Goal: Transaction & Acquisition: Purchase product/service

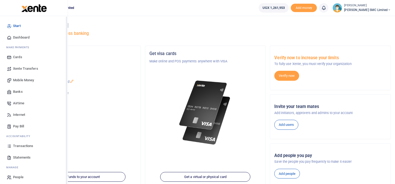
click at [13, 146] on span "Transactions" at bounding box center [23, 145] width 20 height 5
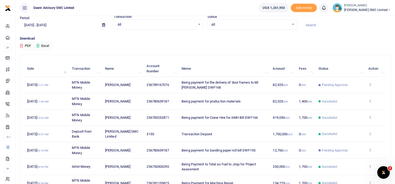
click at [371, 100] on icon at bounding box center [370, 101] width 3 height 4
click at [356, 106] on link "View details" at bounding box center [351, 109] width 41 height 7
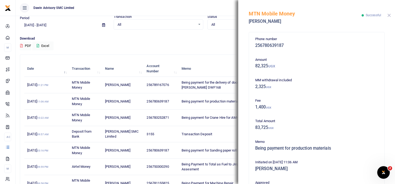
click at [390, 15] on button "Close" at bounding box center [389, 15] width 3 height 3
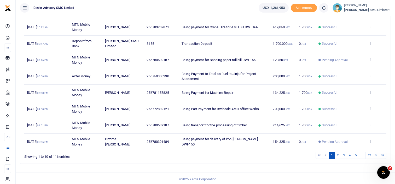
scroll to position [112, 0]
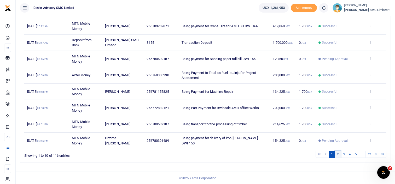
click at [340, 154] on link "2" at bounding box center [338, 153] width 6 height 7
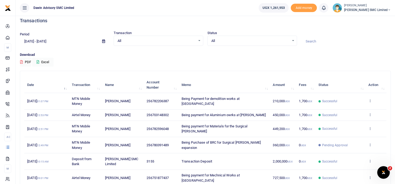
scroll to position [0, 0]
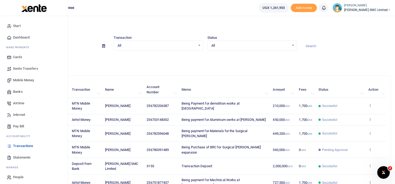
click at [25, 81] on span "Mobile Money" at bounding box center [23, 79] width 21 height 5
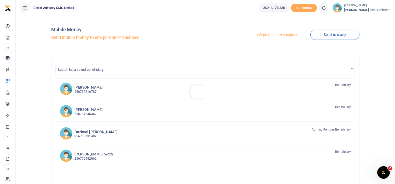
click at [277, 36] on div at bounding box center [197, 92] width 395 height 184
click at [274, 35] on link "Send to a new recipient" at bounding box center [276, 34] width 68 height 9
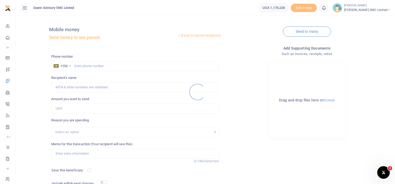
click at [76, 67] on div at bounding box center [197, 92] width 395 height 184
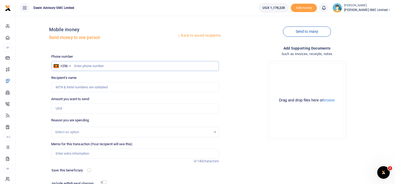
click at [76, 66] on input "text" at bounding box center [135, 66] width 168 height 10
type input "8"
type input "783345653"
type input "Allan Ssempijja"
type input "783345653"
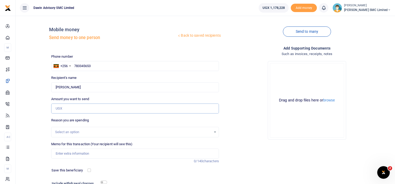
click at [71, 111] on input "Amount you want to send" at bounding box center [135, 108] width 168 height 10
type input "50,000"
click at [76, 155] on input "Memo for this transaction (Your recipient will see this)" at bounding box center [135, 153] width 168 height 10
type input "Being payment for employee salary advance"
click at [264, 140] on div "Drop your files here Drag and drop files here or browse Powered by Uppy" at bounding box center [307, 100] width 168 height 87
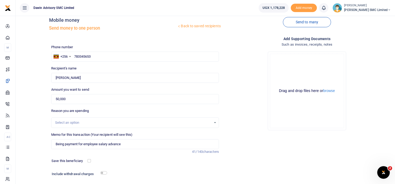
scroll to position [10, 0]
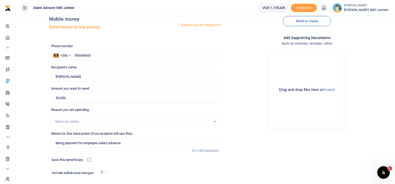
click at [89, 160] on input "checkbox" at bounding box center [89, 159] width 3 height 3
checkbox input "true"
click at [148, 153] on div "Phone number +256 Uganda +256 783345653 Phone is required. Recipient's name Fou…" at bounding box center [135, 120] width 172 height 155
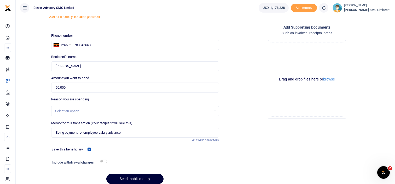
click at [124, 175] on button "Send mobilemoney" at bounding box center [134, 178] width 57 height 10
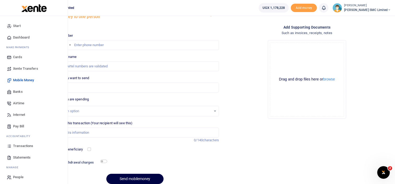
click at [20, 146] on span "Transactions" at bounding box center [23, 145] width 20 height 5
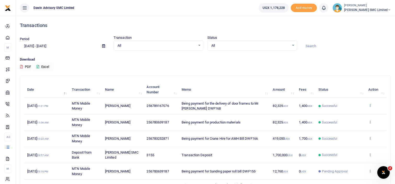
click at [369, 104] on icon at bounding box center [370, 105] width 3 height 4
click at [353, 112] on link "View details" at bounding box center [351, 113] width 41 height 7
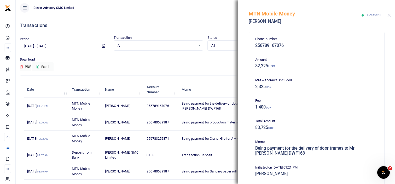
scroll to position [120, 0]
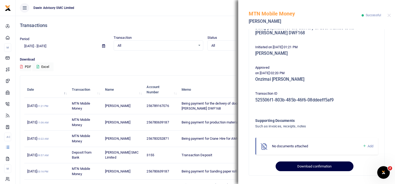
click at [313, 164] on button "Download confirmation" at bounding box center [315, 166] width 78 height 10
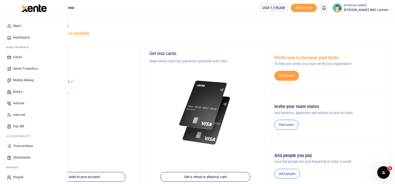
click at [19, 82] on span "Mobile Money" at bounding box center [23, 79] width 21 height 5
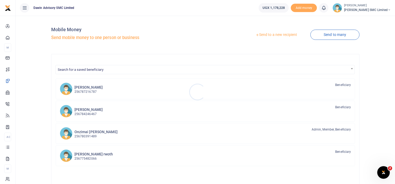
click at [276, 33] on div at bounding box center [197, 92] width 395 height 184
click at [270, 33] on link "Send to a new recipient" at bounding box center [276, 34] width 68 height 9
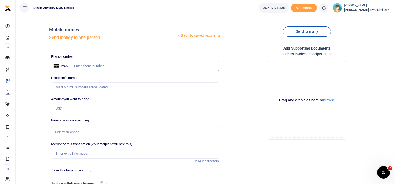
click at [88, 66] on input "text" at bounding box center [135, 66] width 168 height 10
type input "0752690516"
type input "Augustine Kigozi"
type input "0752690516"
click at [237, 105] on div "Drop your files here Drag and drop files here or browse Powered by Uppy" at bounding box center [307, 100] width 168 height 87
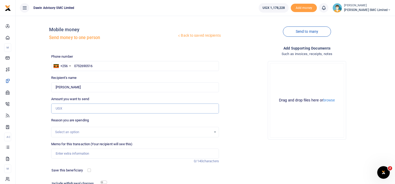
click at [65, 109] on input "Amount you want to send" at bounding box center [135, 108] width 168 height 10
type input "150,000"
click at [248, 126] on div "Drop your files here Drag and drop files here or browse Powered by Uppy" at bounding box center [307, 100] width 168 height 87
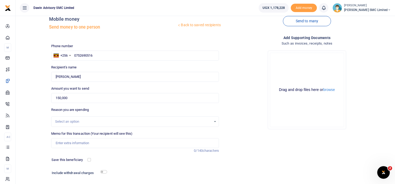
scroll to position [42, 0]
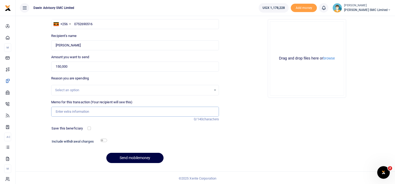
click at [66, 113] on input "Memo for this transaction (Your recipient will see this)" at bounding box center [135, 111] width 168 height 10
click at [104, 138] on div "Include withdrawal charges" at bounding box center [78, 142] width 57 height 8
click at [153, 111] on input "Being payment for Transport for the delivery of metal shelves" at bounding box center [135, 111] width 168 height 10
type input "Being payment for Transport for the delivery of metal shelves bill DWF169"
click at [104, 139] on input "checkbox" at bounding box center [103, 139] width 7 height 3
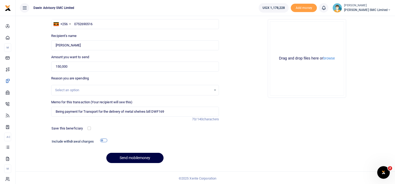
checkbox input "true"
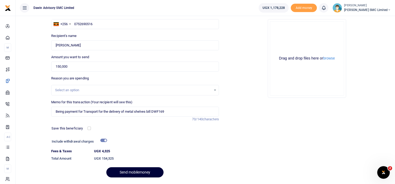
click at [128, 172] on button "Send mobilemoney" at bounding box center [134, 172] width 57 height 10
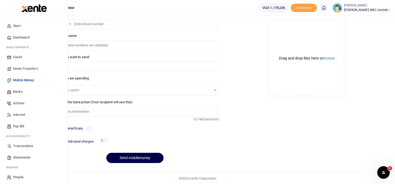
click at [19, 146] on span "Transactions" at bounding box center [23, 145] width 20 height 5
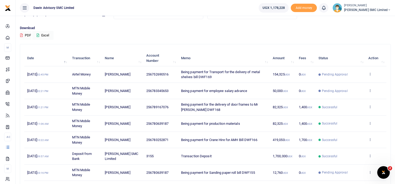
scroll to position [42, 0]
